Goal: Navigation & Orientation: Find specific page/section

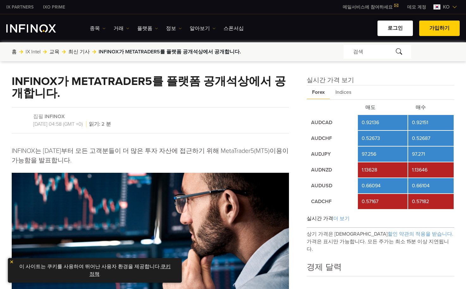
click at [405, 27] on link "로그인" at bounding box center [395, 28] width 35 height 15
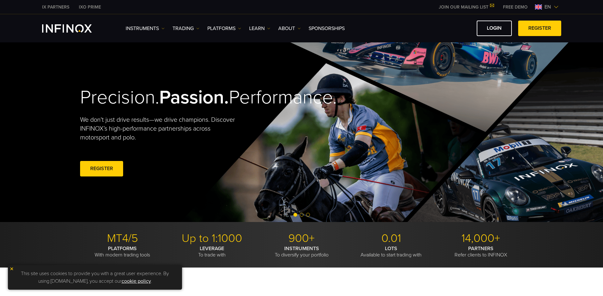
click at [466, 6] on img at bounding box center [555, 6] width 5 height 5
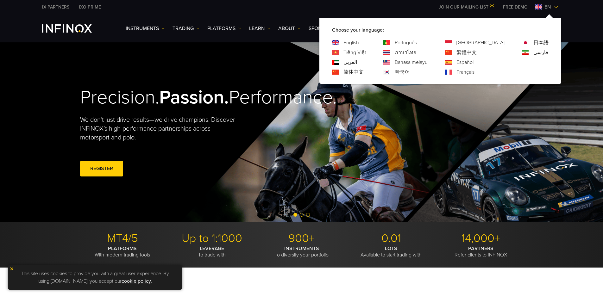
click at [410, 71] on link "한국어" at bounding box center [401, 72] width 15 height 8
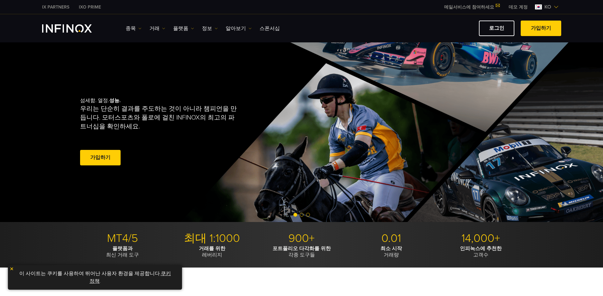
click at [107, 159] on link "가입하기" at bounding box center [100, 157] width 40 height 15
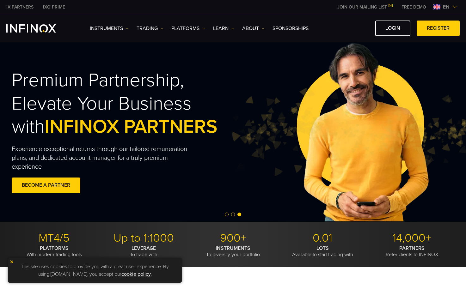
click at [22, 7] on link "IX PARTNERS" at bounding box center [20, 7] width 37 height 7
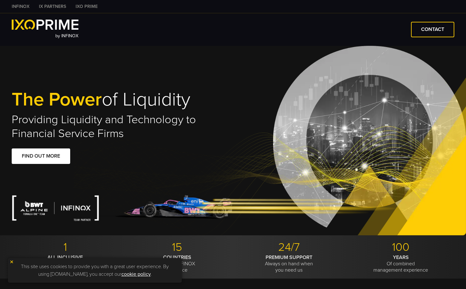
click at [131, 163] on div "The Power of Liquidity Providing Liquidity and Technology to Financial Service …" at bounding box center [122, 141] width 221 height 102
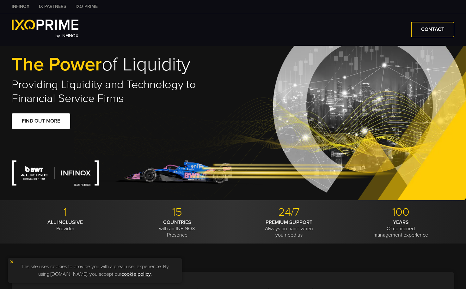
scroll to position [63, 0]
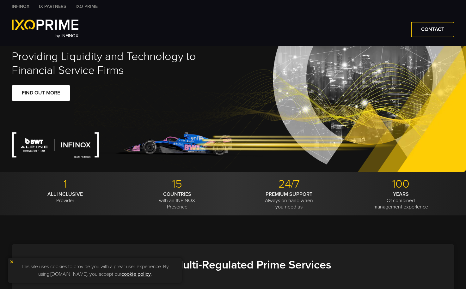
click at [76, 145] on img at bounding box center [56, 145] width 88 height 29
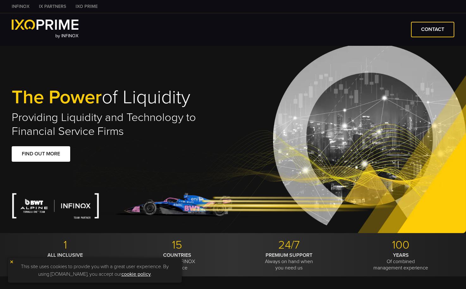
scroll to position [0, 0]
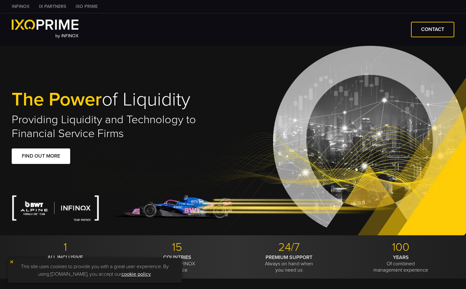
click at [26, 24] on img at bounding box center [45, 25] width 67 height 10
